Goal: Information Seeking & Learning: Learn about a topic

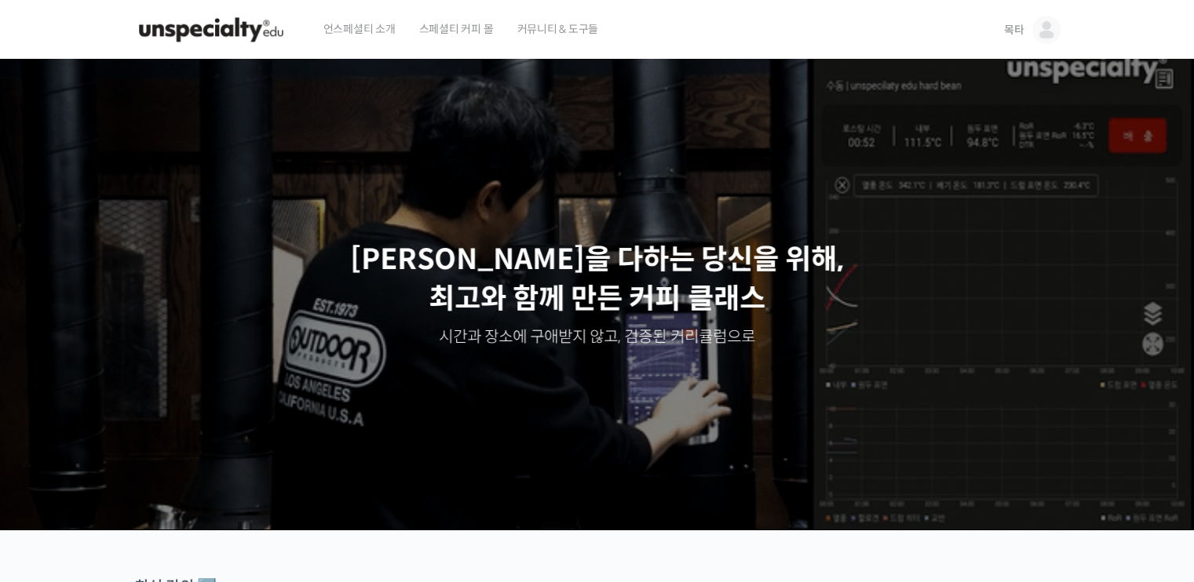
click at [1010, 26] on span "목타" at bounding box center [1014, 30] width 20 height 14
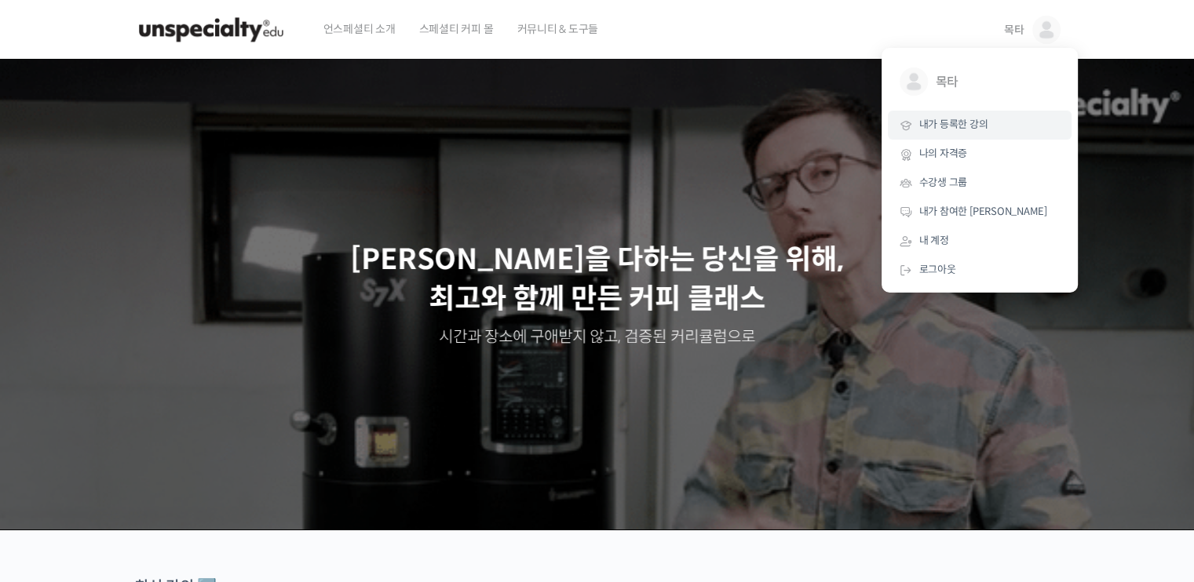
click at [936, 122] on span "내가 등록한 강의" at bounding box center [953, 124] width 69 height 13
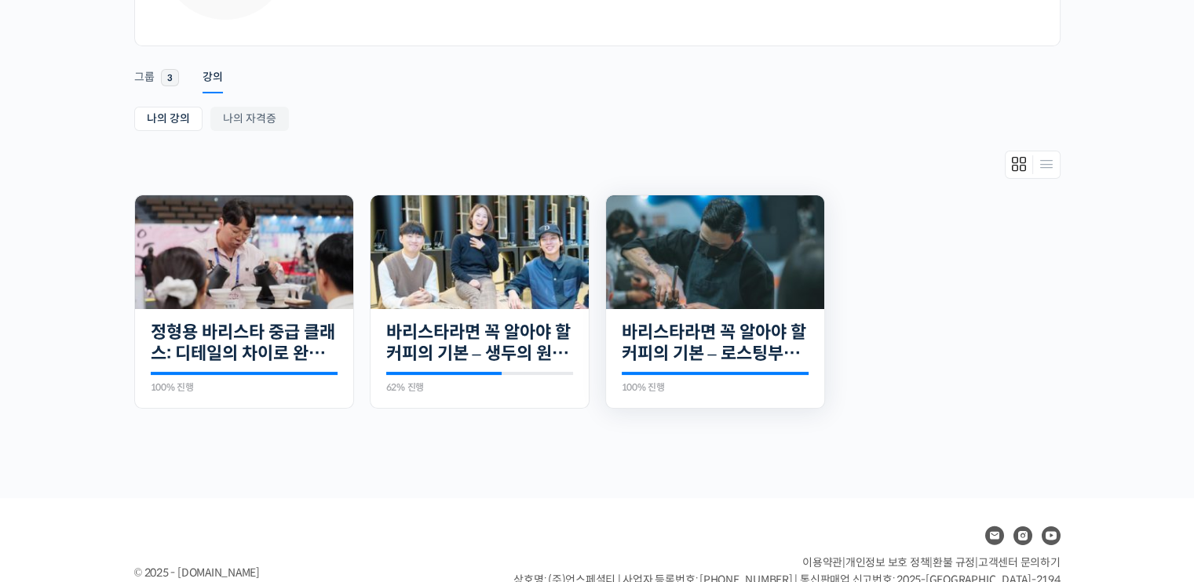
scroll to position [236, 0]
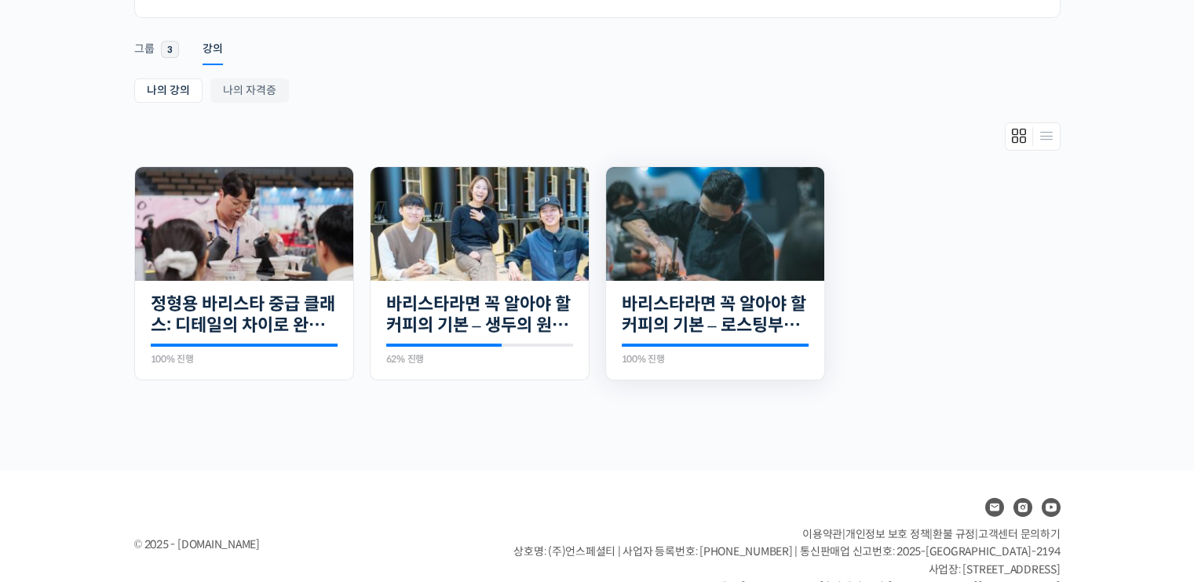
click at [694, 286] on div "27개의 수업 바리스타라면 꼭 알아야 할 커피의 기본 – 로스팅부터 에스프레소까지 100% 진행 최근 활동: 2025년 03월 13일 12:1…" at bounding box center [715, 331] width 218 height 100
click at [699, 309] on link "바리스타라면 꼭 알아야 할 커피의 기본 – 로스팅부터 에스프레소까지" at bounding box center [715, 315] width 187 height 43
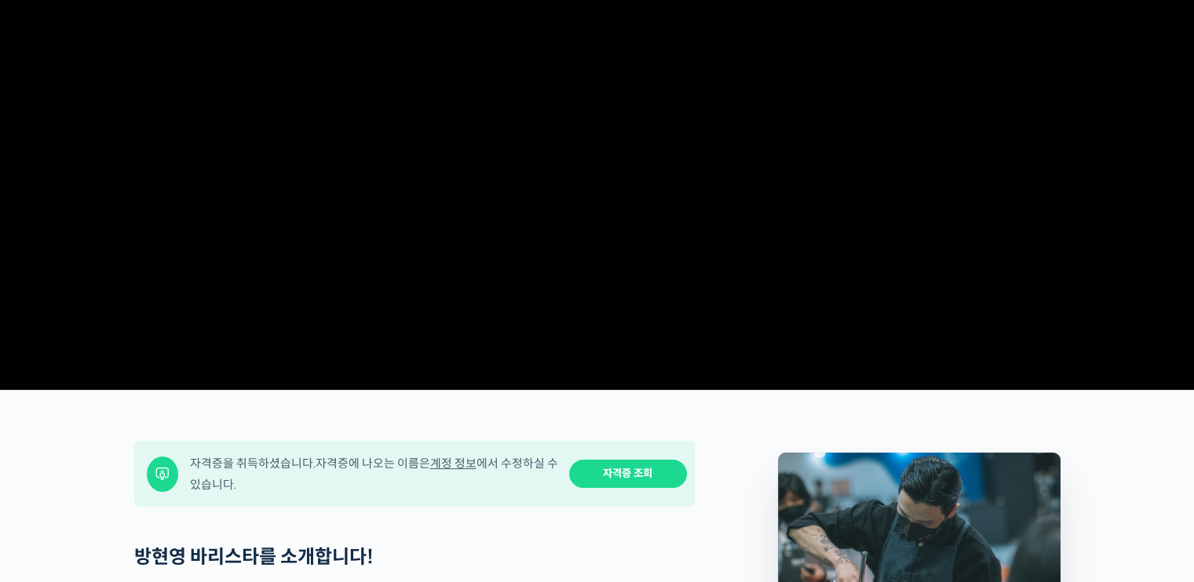
scroll to position [314, 0]
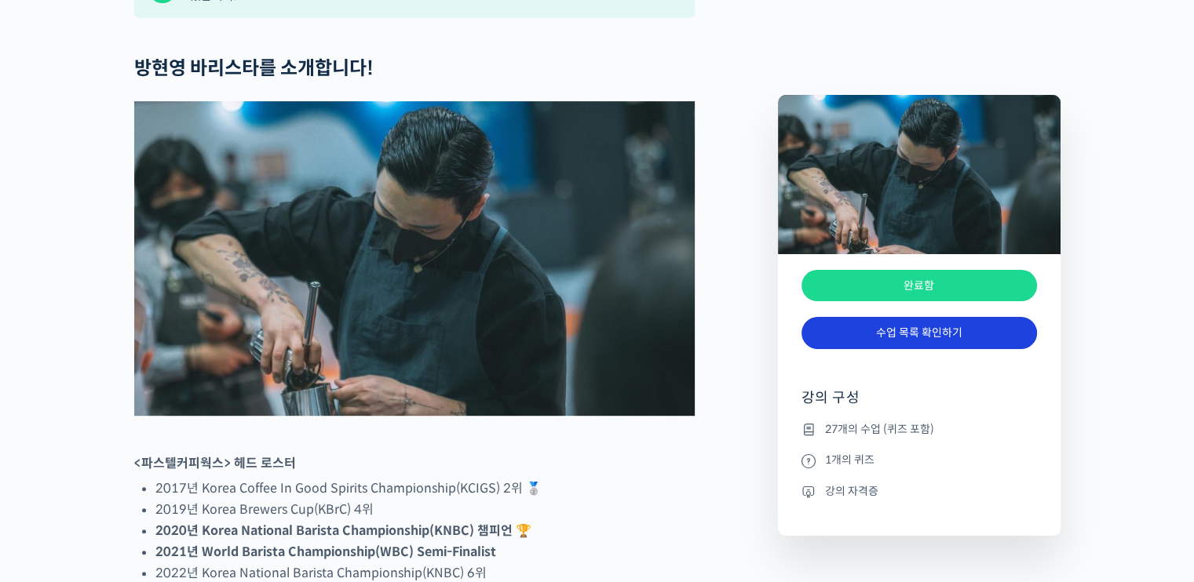
click at [917, 342] on link "수업 목록 확인하기" at bounding box center [919, 333] width 236 height 32
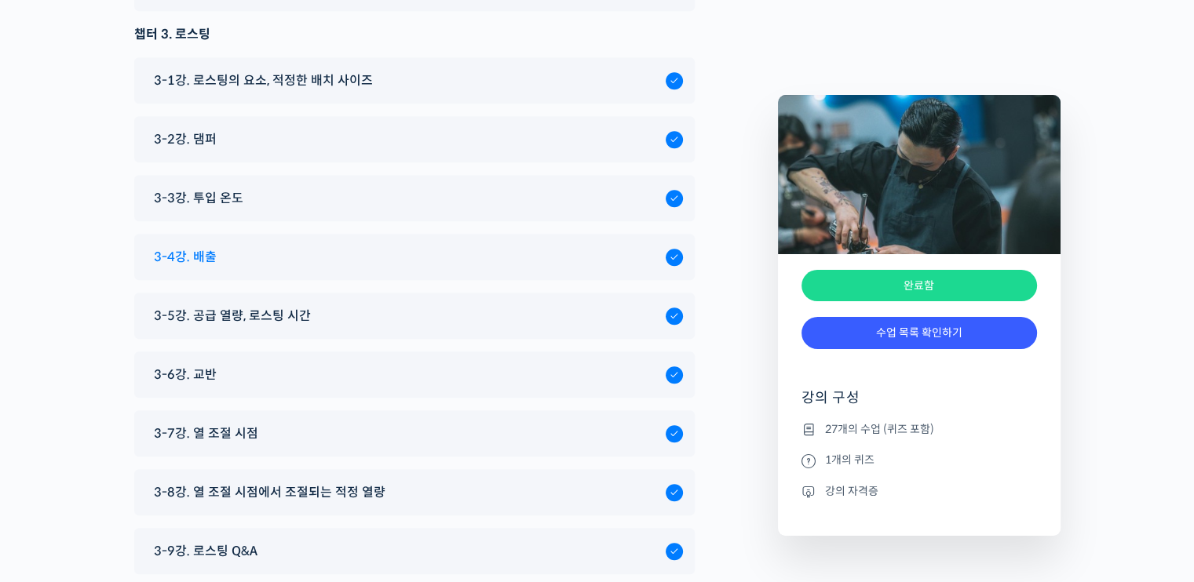
scroll to position [6852, 0]
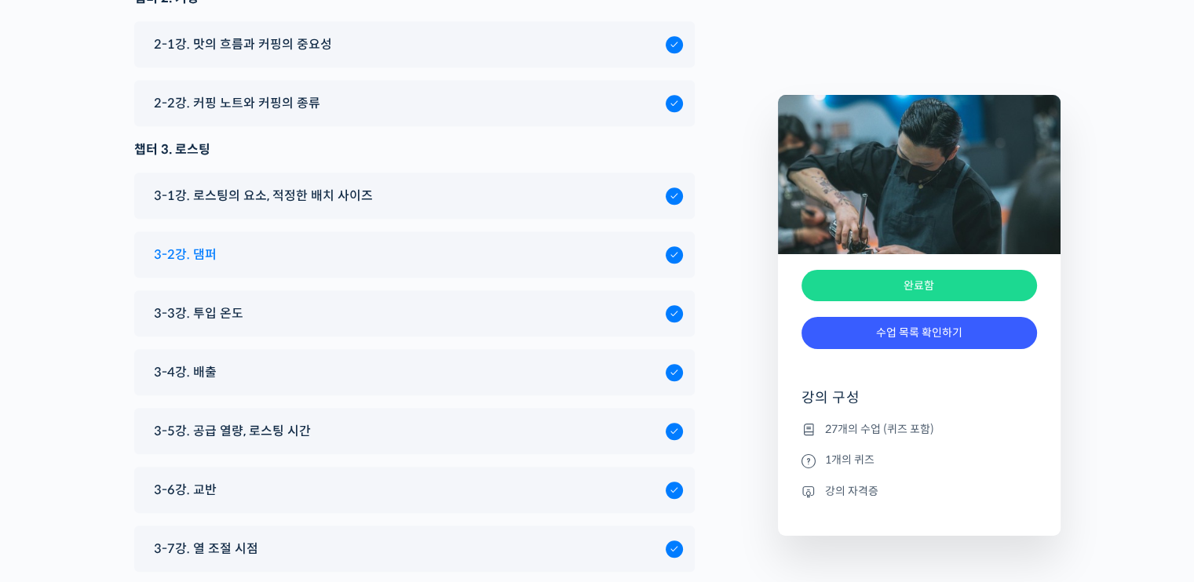
click at [248, 244] on div "3-2강. 댐퍼" at bounding box center [406, 254] width 520 height 21
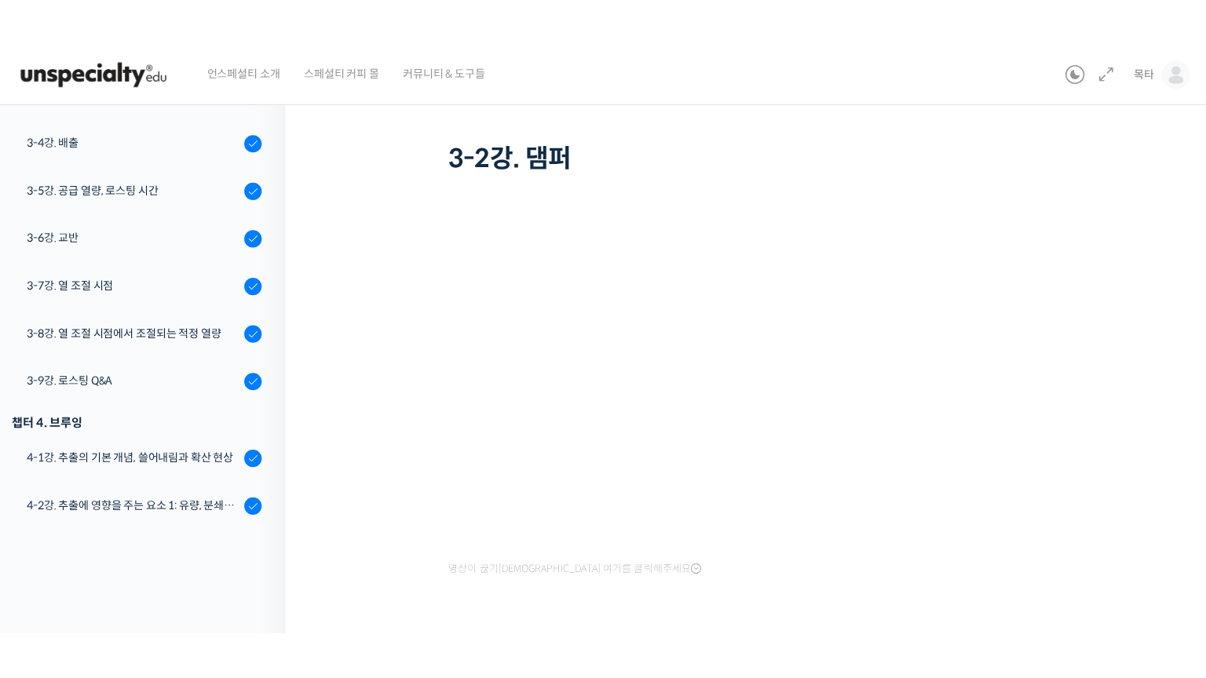
scroll to position [32, 0]
